Goal: Information Seeking & Learning: Learn about a topic

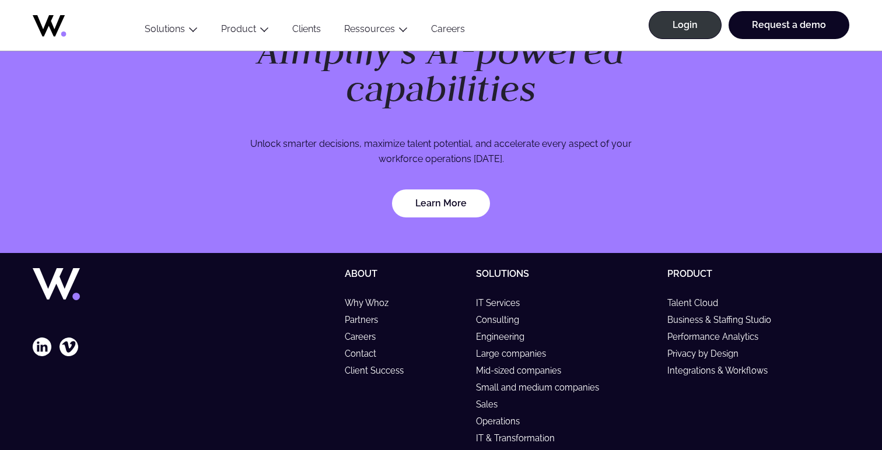
scroll to position [3419, 0]
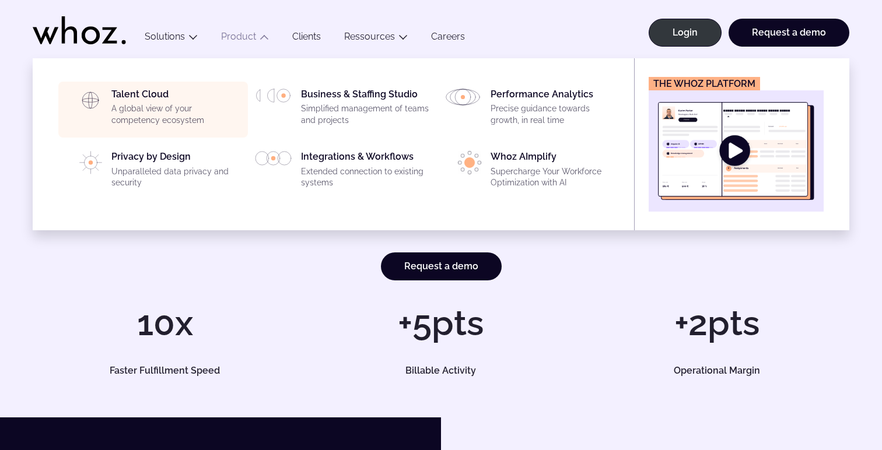
click at [186, 116] on p "A global view of your competency ecosystem" at bounding box center [176, 114] width 130 height 23
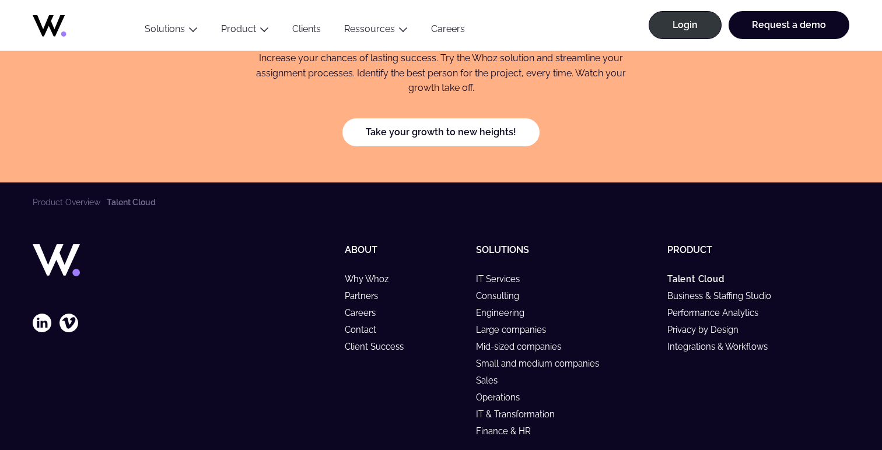
scroll to position [3710, 0]
